Goal: Task Accomplishment & Management: Complete application form

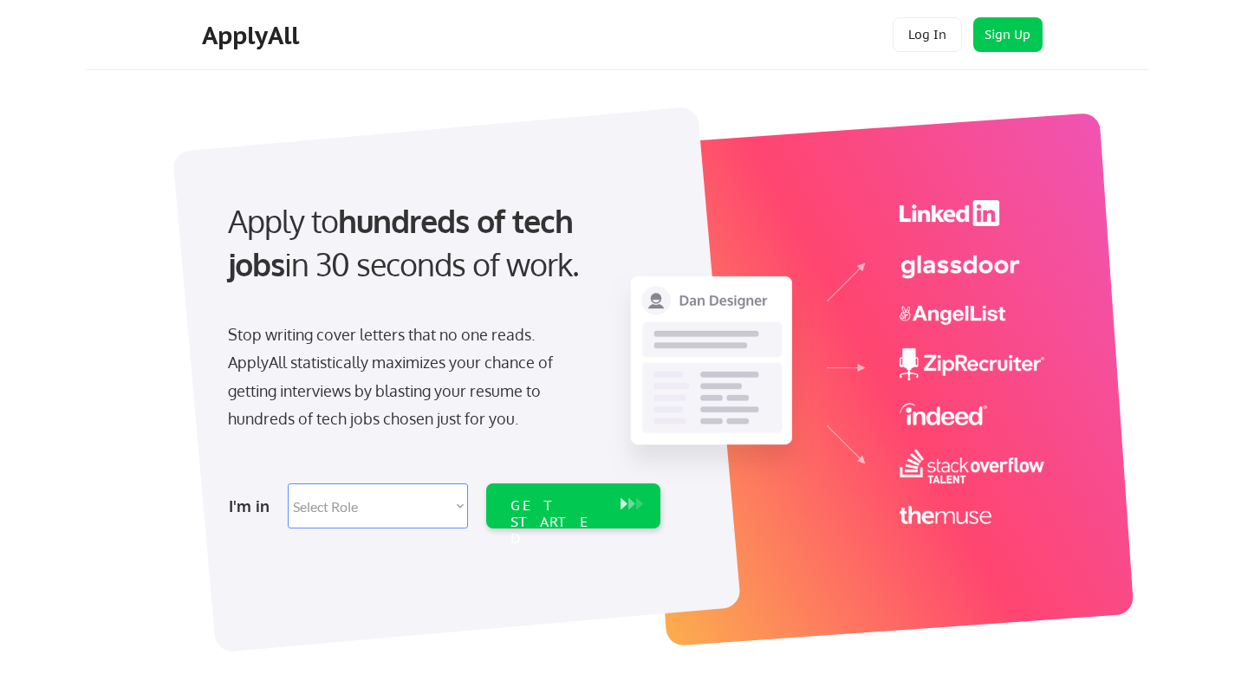
click at [460, 503] on select "Select Role Software Engineering Product Management Customer Success Sales UI/U…" at bounding box center [378, 505] width 180 height 45
select select ""technical_project_program_mgmt""
click at [288, 483] on select "Select Role Software Engineering Product Management Customer Success Sales UI/U…" at bounding box center [378, 505] width 180 height 45
select select ""technical_project_program_mgmt""
click at [538, 495] on div "GET STARTED" at bounding box center [557, 505] width 110 height 45
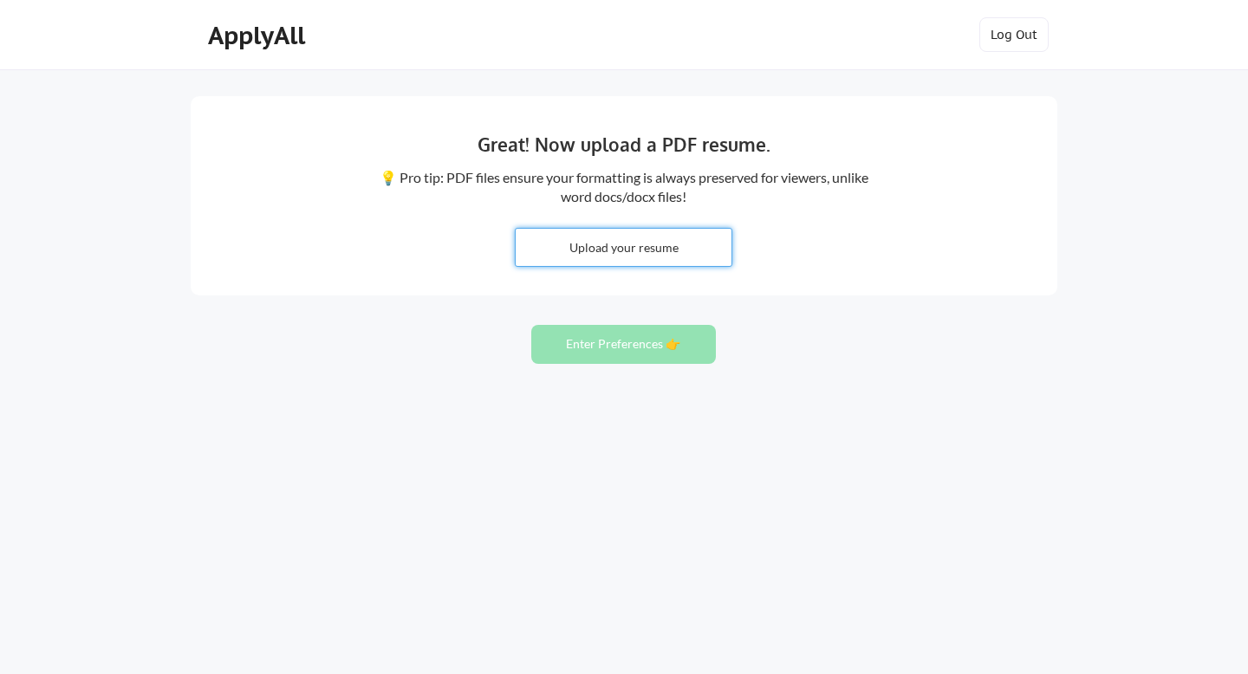
click at [617, 254] on input "file" at bounding box center [623, 247] width 216 height 37
type input "C:\fakepath\Stacey_Boateng_ATS_Resume_2025.pdf"
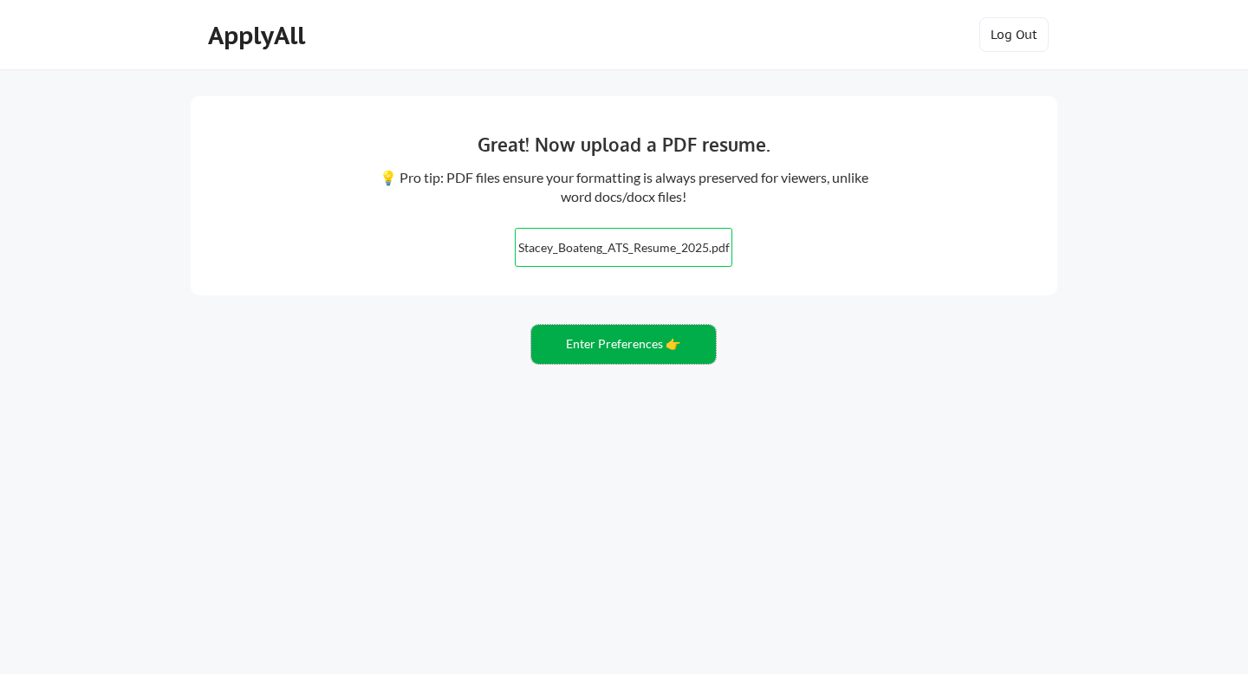
click at [625, 353] on button "Enter Preferences 👉" at bounding box center [623, 344] width 185 height 39
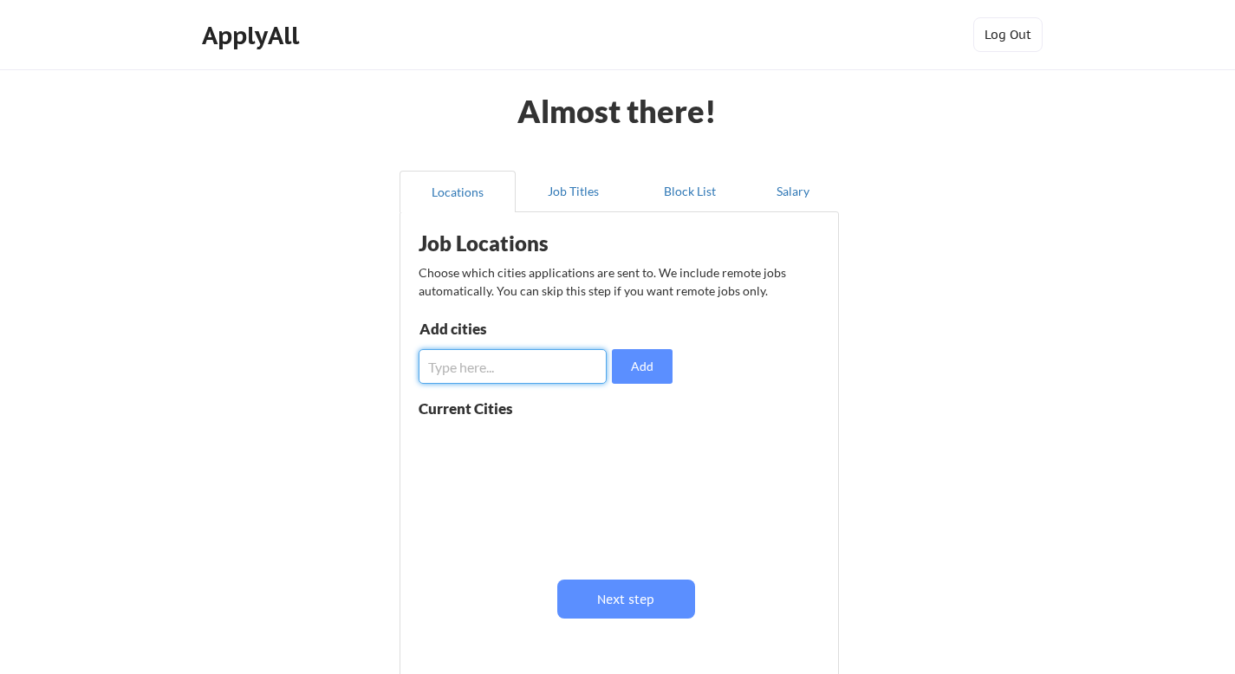
click at [479, 367] on input "input" at bounding box center [512, 366] width 188 height 35
type input "Arlington VA"
click at [629, 378] on button "Add" at bounding box center [642, 366] width 61 height 35
click at [556, 372] on input "input" at bounding box center [512, 366] width 188 height 35
type input "Washington DC"
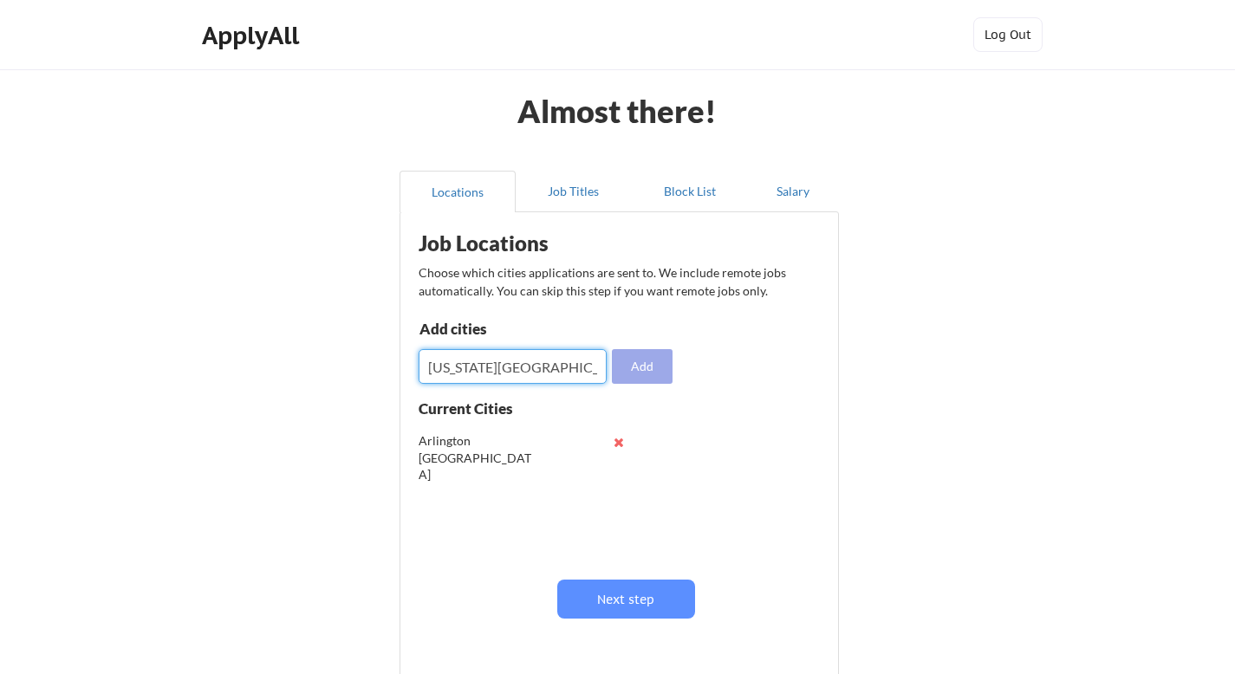
click at [628, 359] on button "Add" at bounding box center [642, 366] width 61 height 35
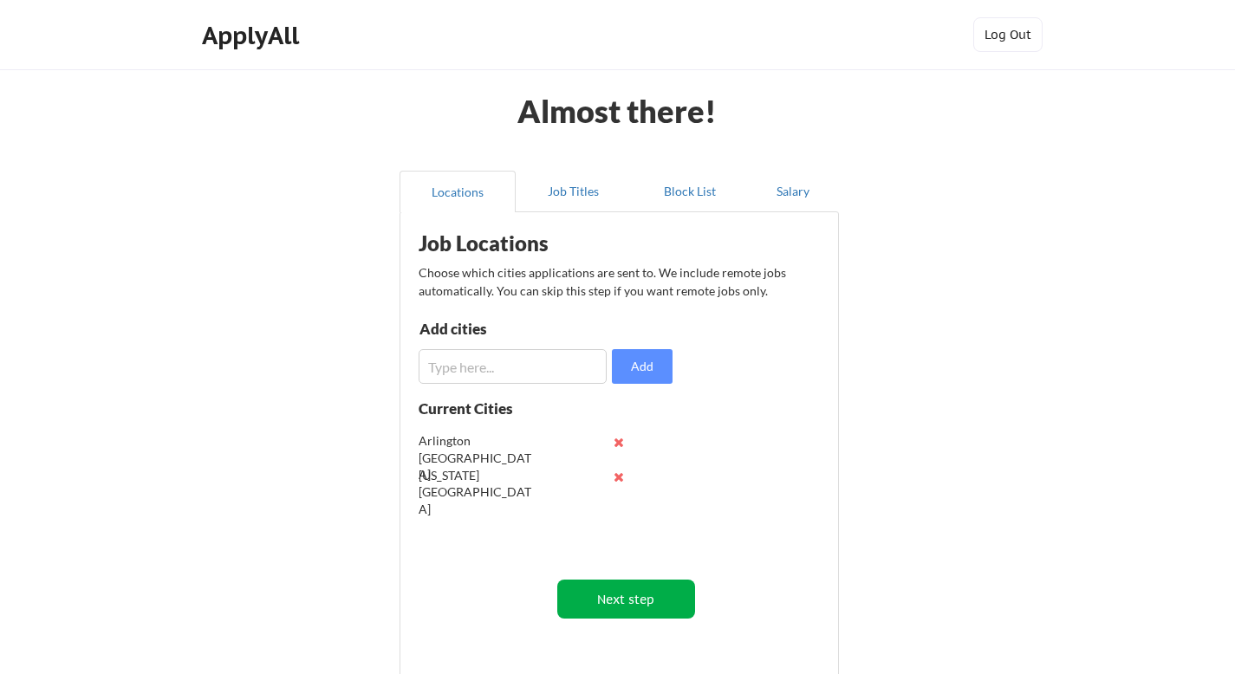
click at [631, 587] on button "Next step" at bounding box center [626, 599] width 138 height 39
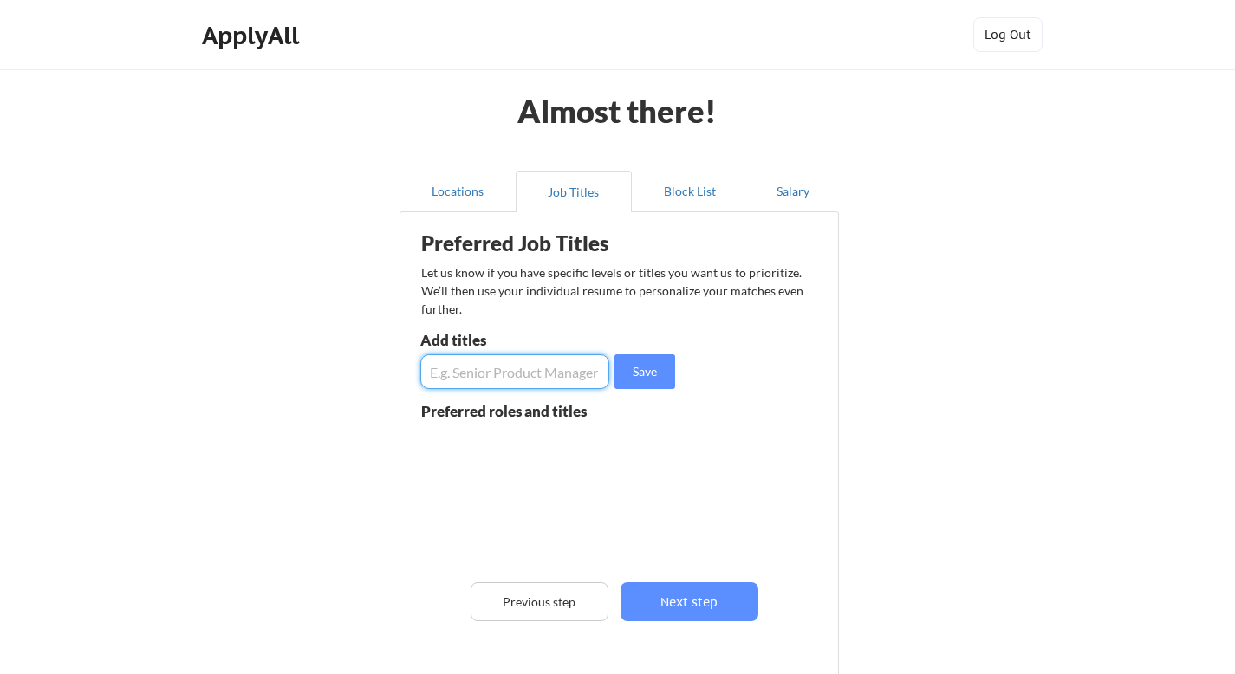
click at [532, 376] on input "input" at bounding box center [514, 371] width 189 height 35
type input "Program analyst"
click at [652, 371] on button "Save" at bounding box center [644, 371] width 61 height 35
click at [530, 367] on input "input" at bounding box center [514, 371] width 189 height 35
type input "Program Coordinator"
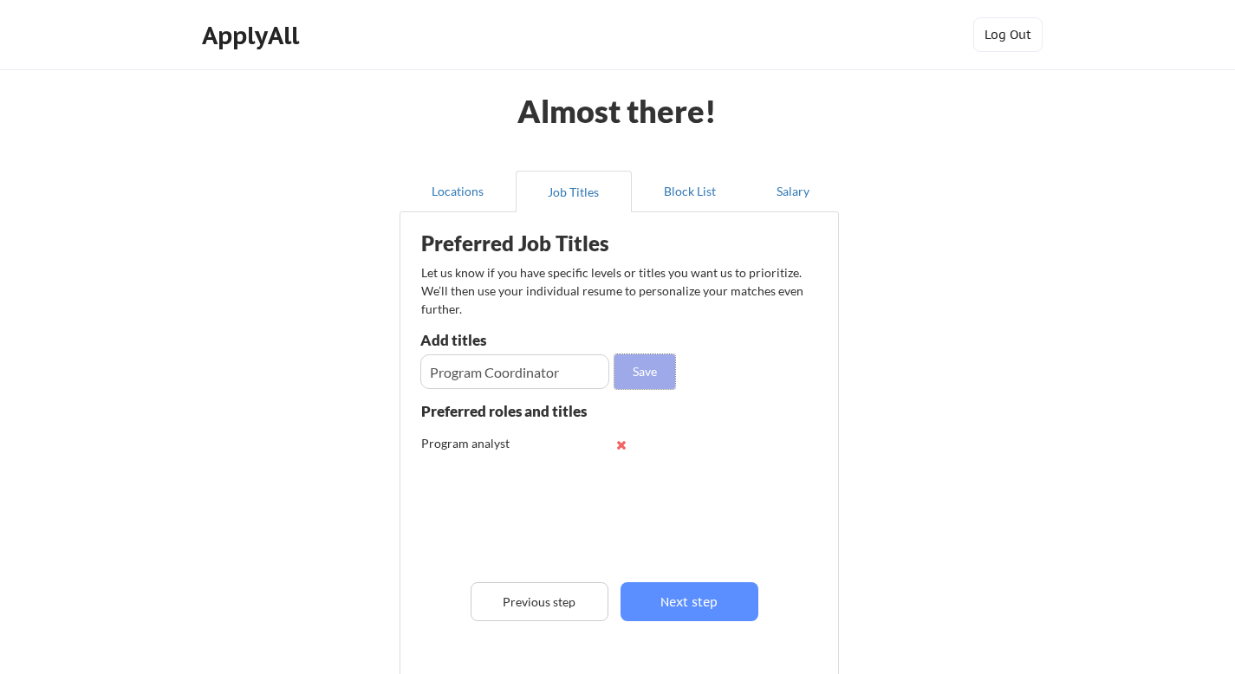
click at [639, 380] on button "Save" at bounding box center [644, 371] width 61 height 35
click at [573, 367] on input "input" at bounding box center [514, 371] width 189 height 35
type input "Communications Specialist"
click at [626, 371] on button "Save" at bounding box center [644, 371] width 61 height 35
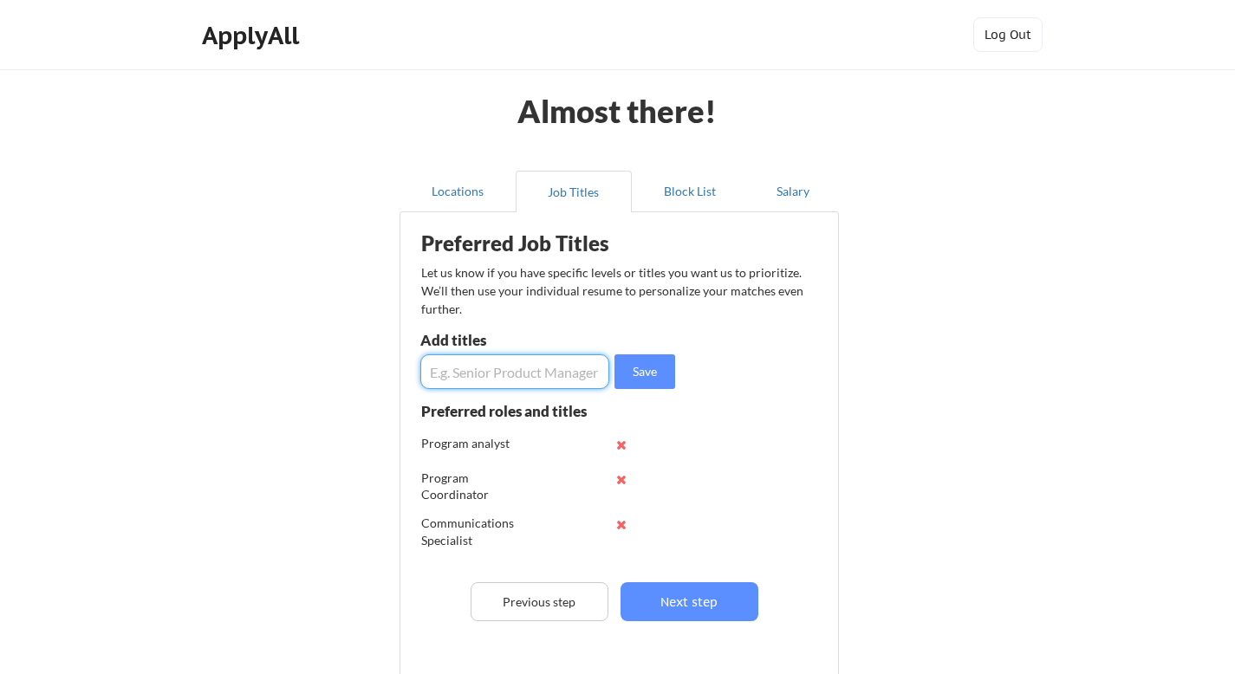
click at [504, 373] on input "input" at bounding box center [514, 371] width 189 height 35
type input "Business Analyst"
click at [645, 376] on button "Save" at bounding box center [644, 371] width 61 height 35
click at [494, 376] on input "input" at bounding box center [514, 371] width 189 height 35
type input "Public Policy Analyst"
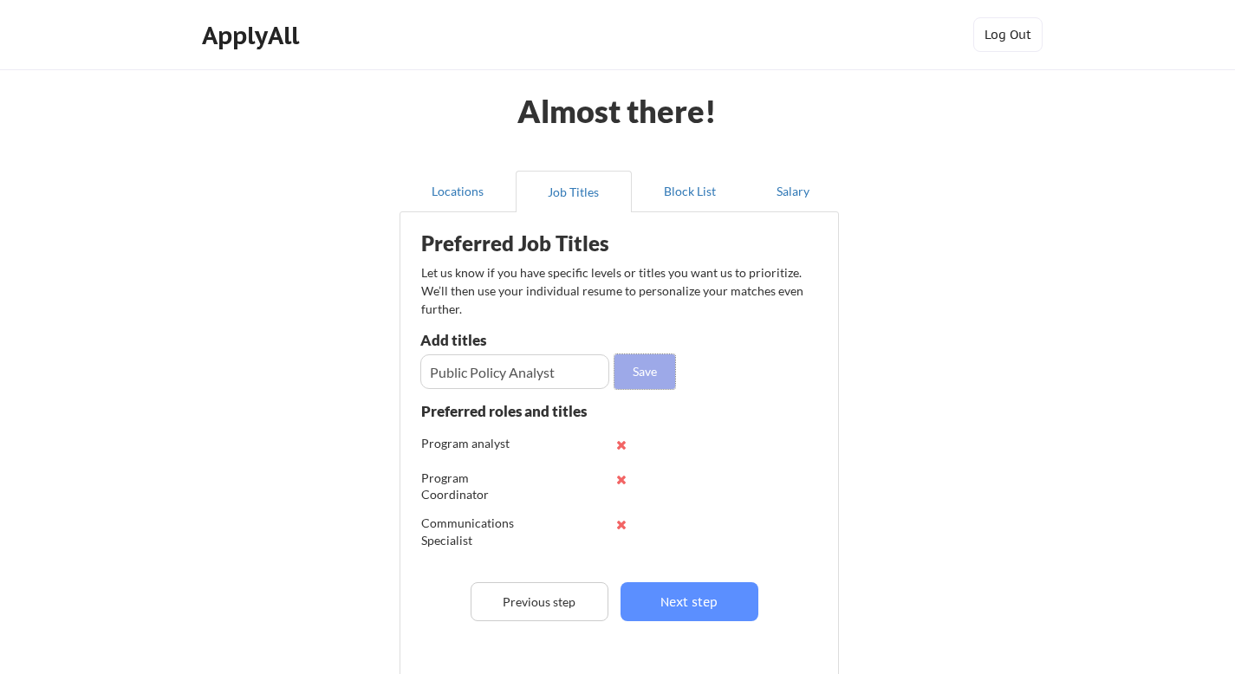
click at [663, 379] on button "Save" at bounding box center [644, 371] width 61 height 35
click at [450, 368] on input "input" at bounding box center [514, 371] width 189 height 35
type input "Policy Analyst"
click at [645, 365] on button "Save" at bounding box center [644, 371] width 61 height 35
click at [651, 623] on div "Preferred Job Titles Let us know if you have specific levels or titles you want…" at bounding box center [622, 462] width 427 height 483
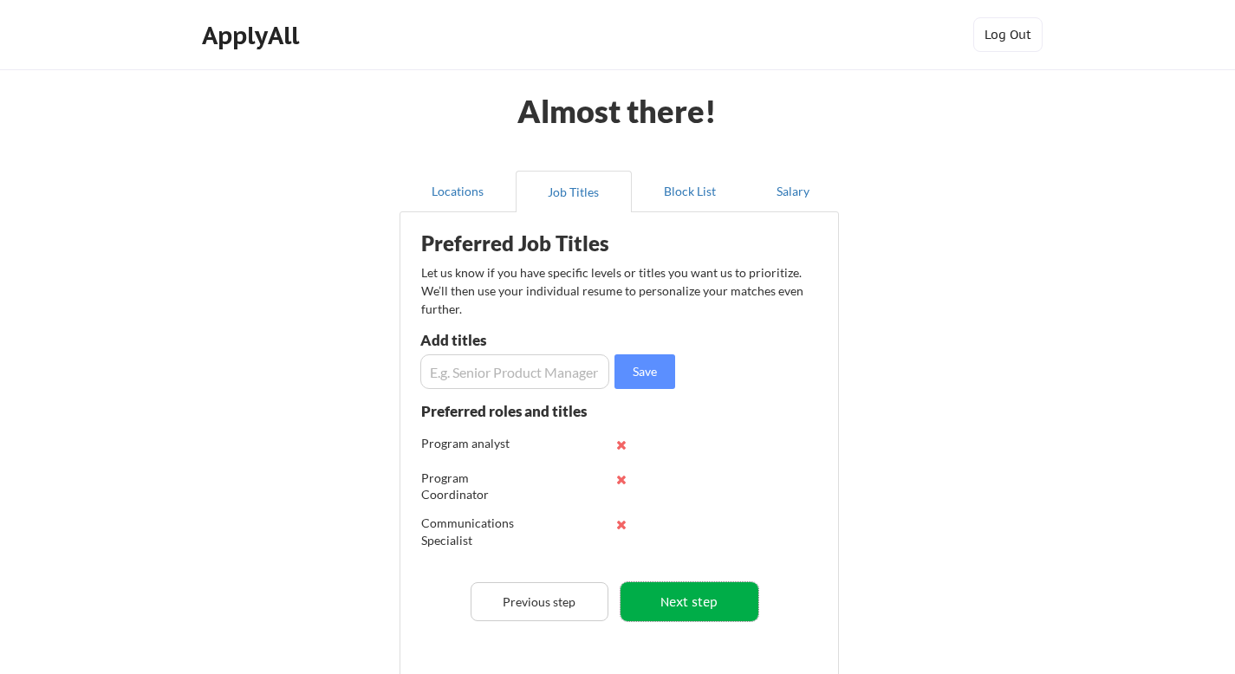
click at [666, 608] on button "Next step" at bounding box center [689, 601] width 138 height 39
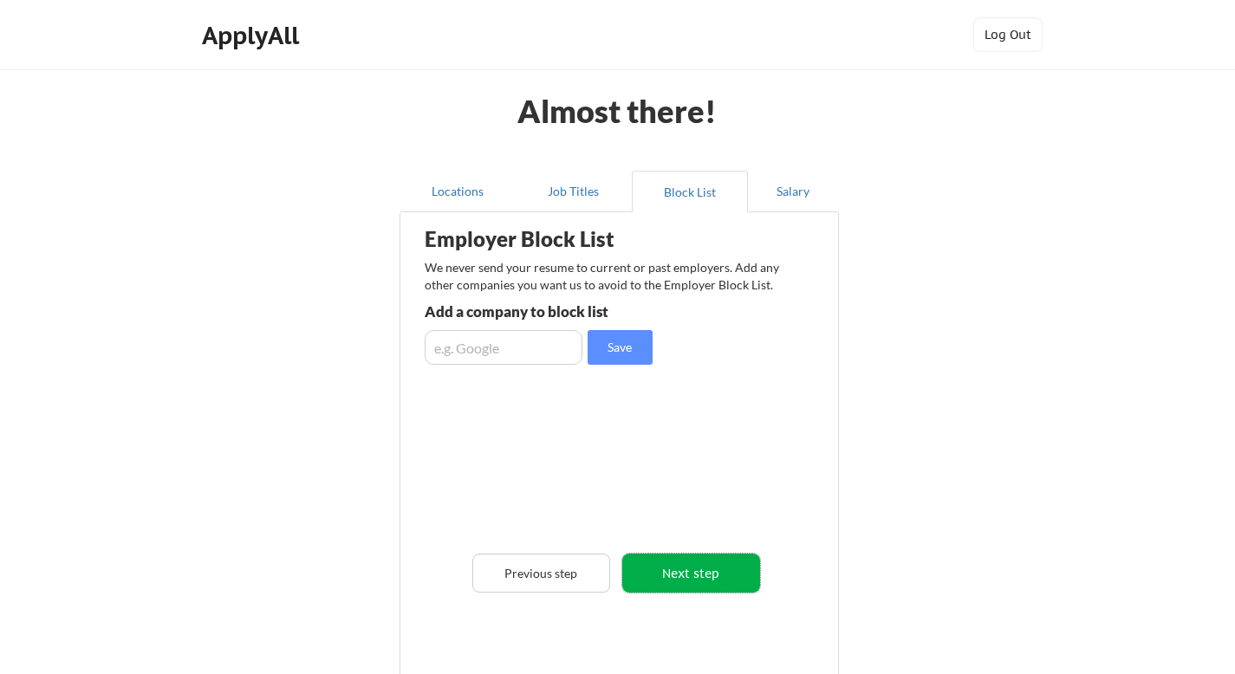
click at [675, 587] on button "Next step" at bounding box center [691, 573] width 138 height 39
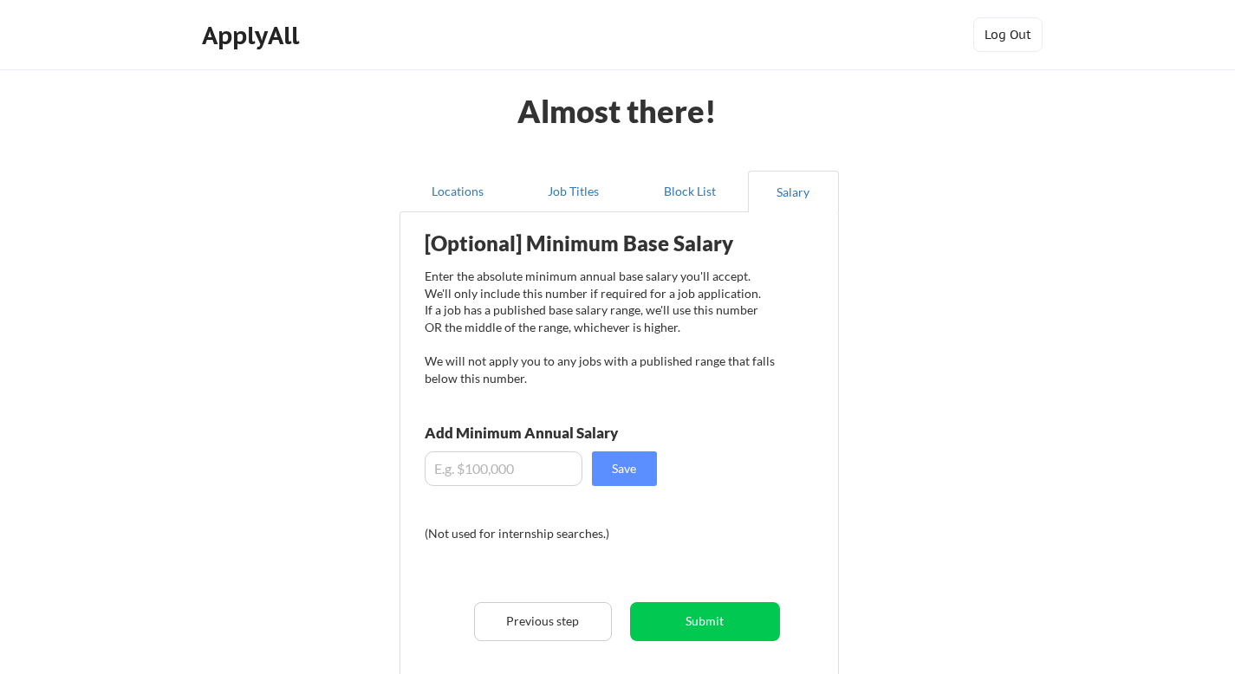
click at [479, 472] on input "input" at bounding box center [504, 468] width 158 height 35
type input "$125,000"
click at [643, 466] on button "Save" at bounding box center [624, 468] width 65 height 35
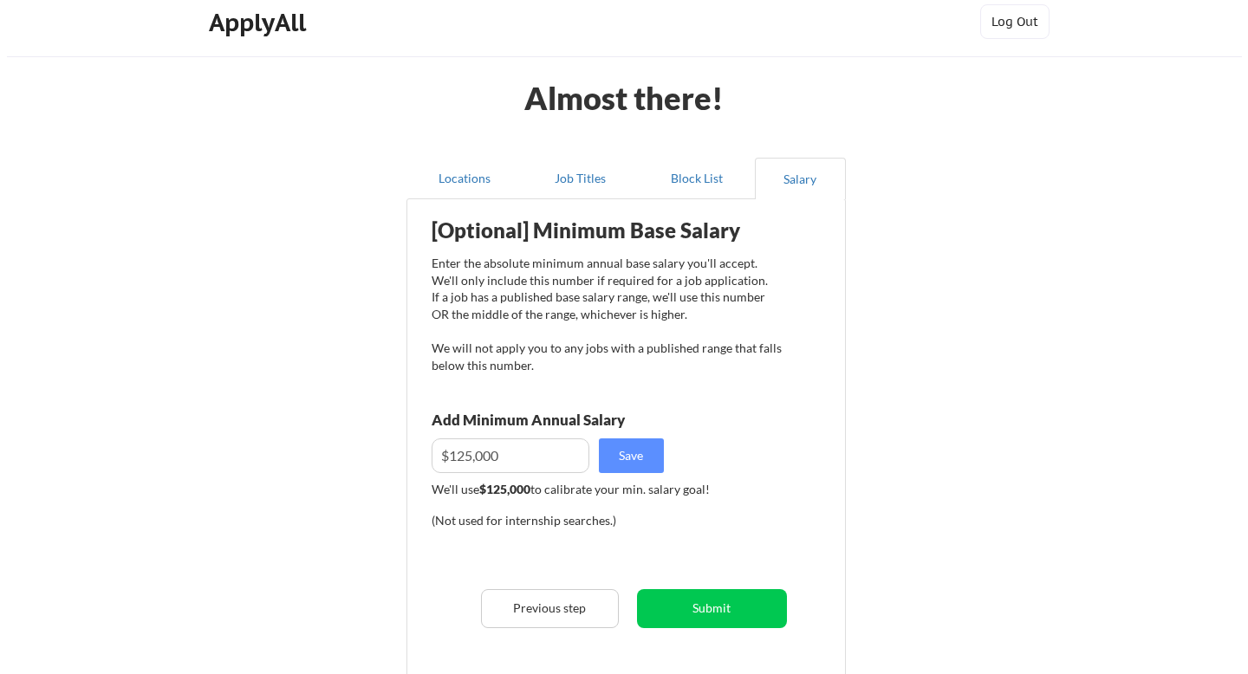
scroll to position [26, 0]
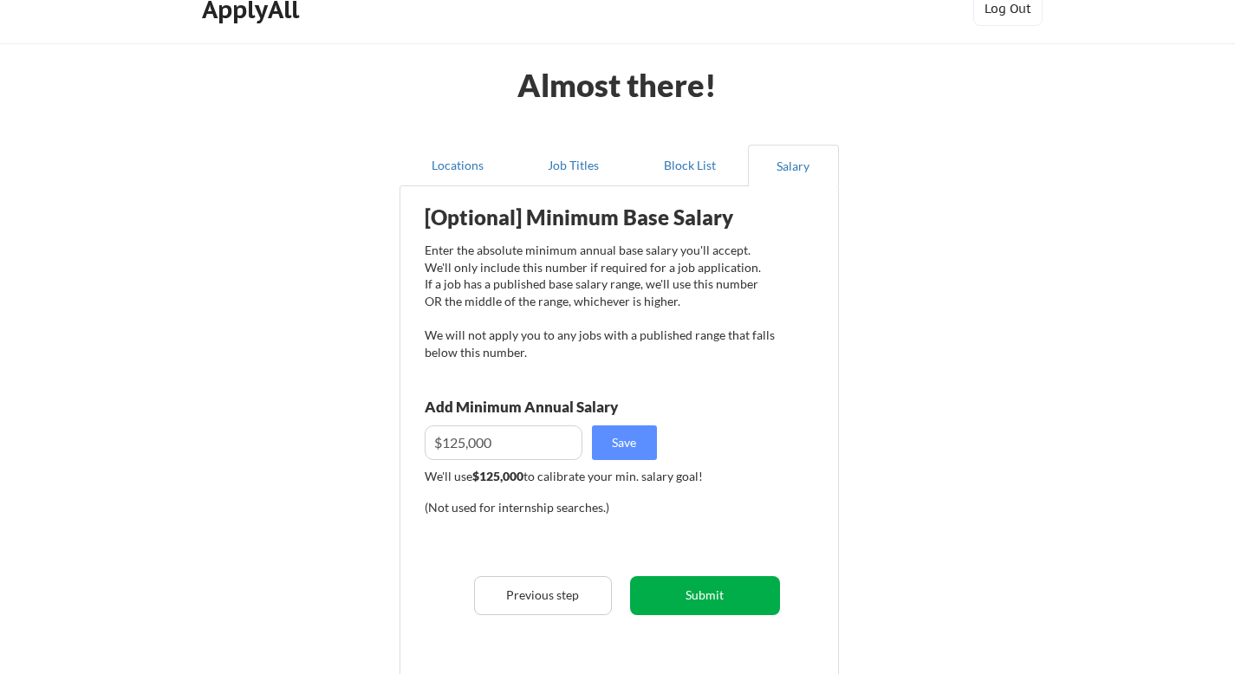
click at [710, 597] on button "Submit" at bounding box center [705, 595] width 150 height 39
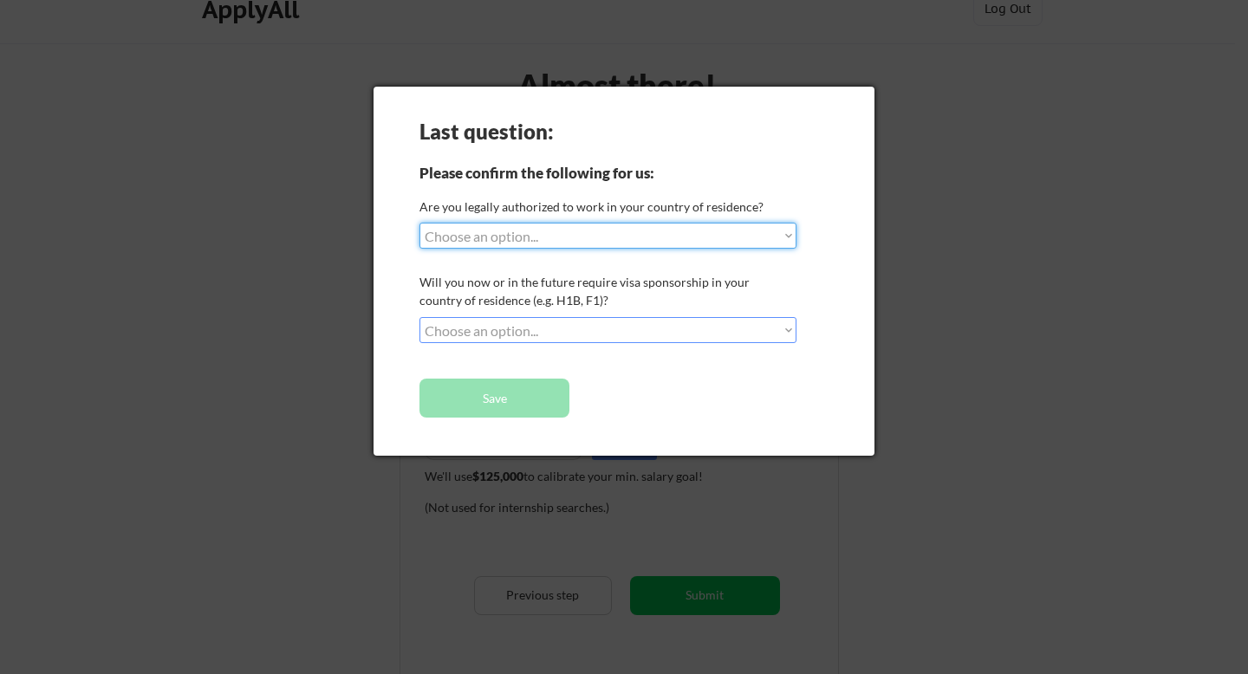
click at [613, 229] on select "Choose an option... Yes, I am a US Citizen Yes, I am a Canadian Citizen Yes, I …" at bounding box center [607, 236] width 377 height 26
select select ""yes__i_am_a_us_citizen""
click at [419, 223] on select "Choose an option... Yes, I am a US Citizen Yes, I am a Canadian Citizen Yes, I …" at bounding box center [607, 236] width 377 height 26
click at [597, 330] on select "Choose an option... No, I will not need sponsorship Yes, I will need sponsorship" at bounding box center [607, 330] width 377 height 26
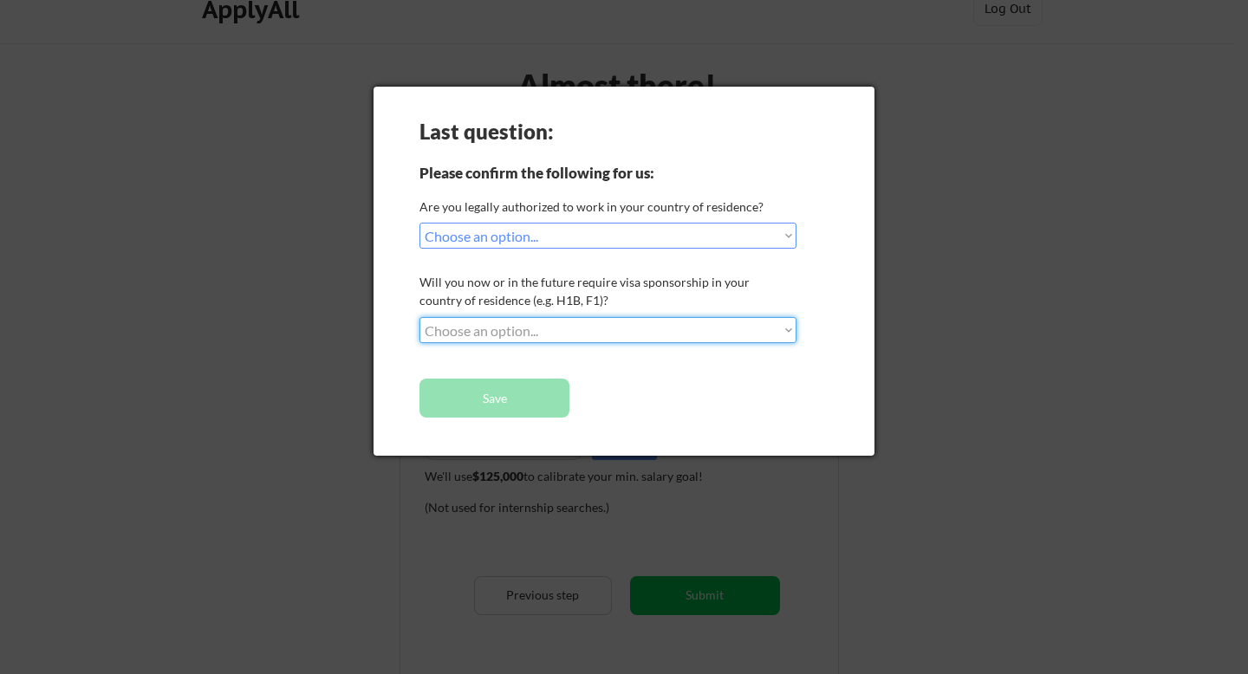
select select ""no__i_will_not_need_sponsorship""
click at [419, 317] on select "Choose an option... No, I will not need sponsorship Yes, I will need sponsorship" at bounding box center [607, 330] width 377 height 26
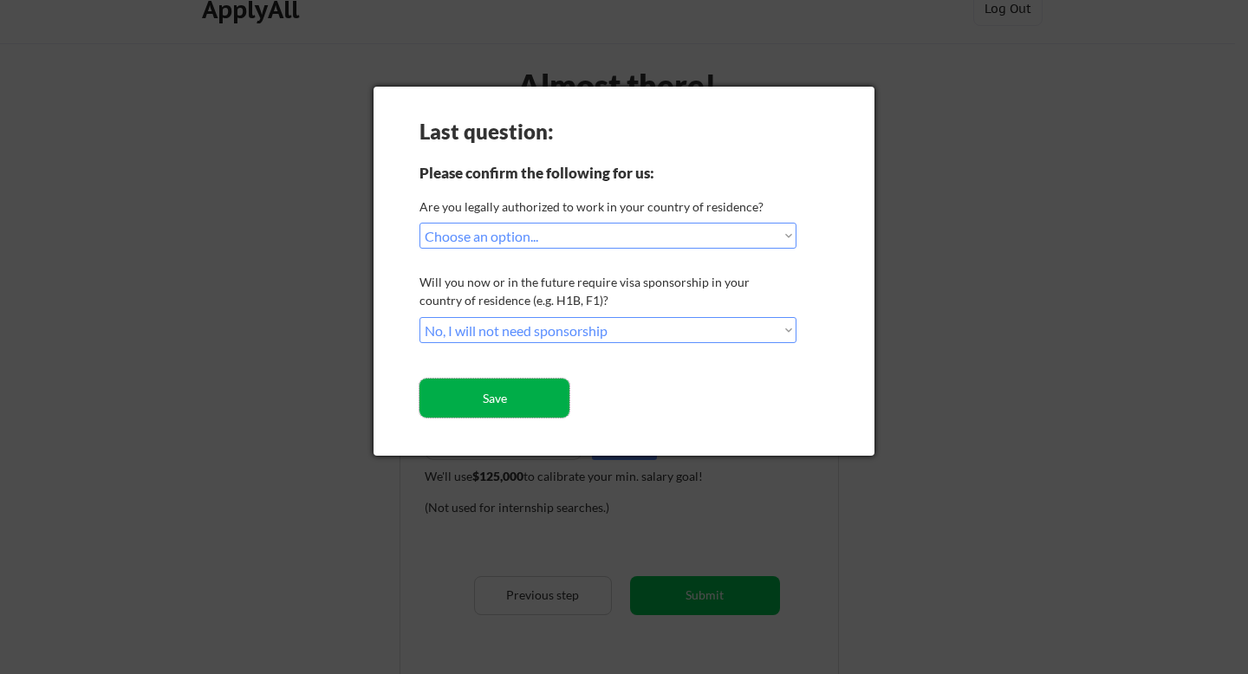
click at [510, 404] on button "Save" at bounding box center [494, 398] width 150 height 39
